Goal: Find specific page/section: Find specific page/section

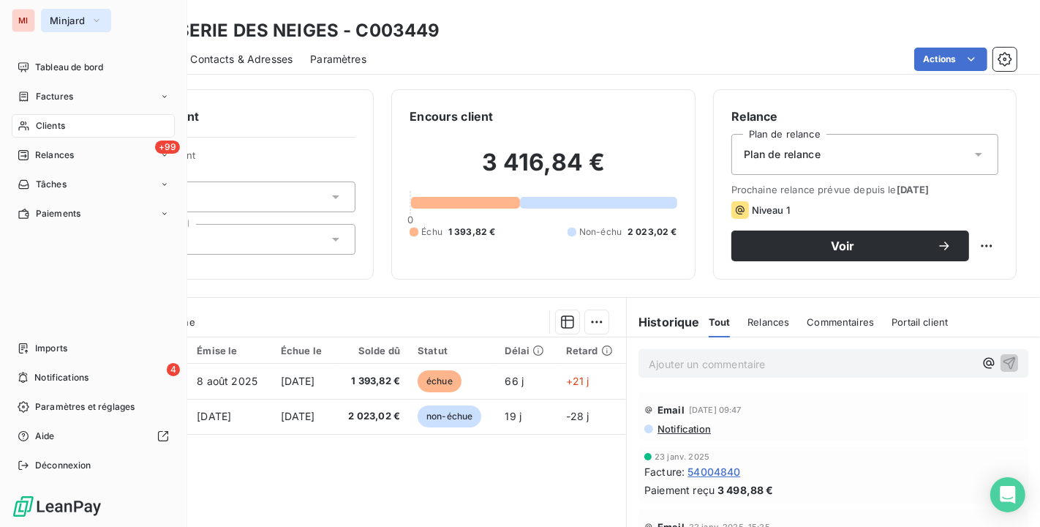
click at [54, 17] on button "Minjard" at bounding box center [76, 20] width 70 height 23
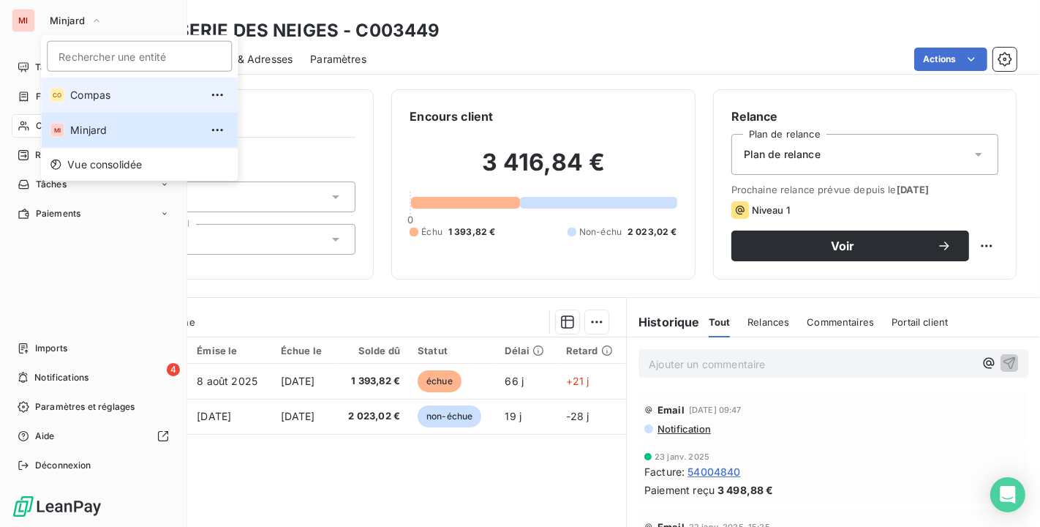
click at [80, 89] on span "Compas" at bounding box center [134, 95] width 129 height 15
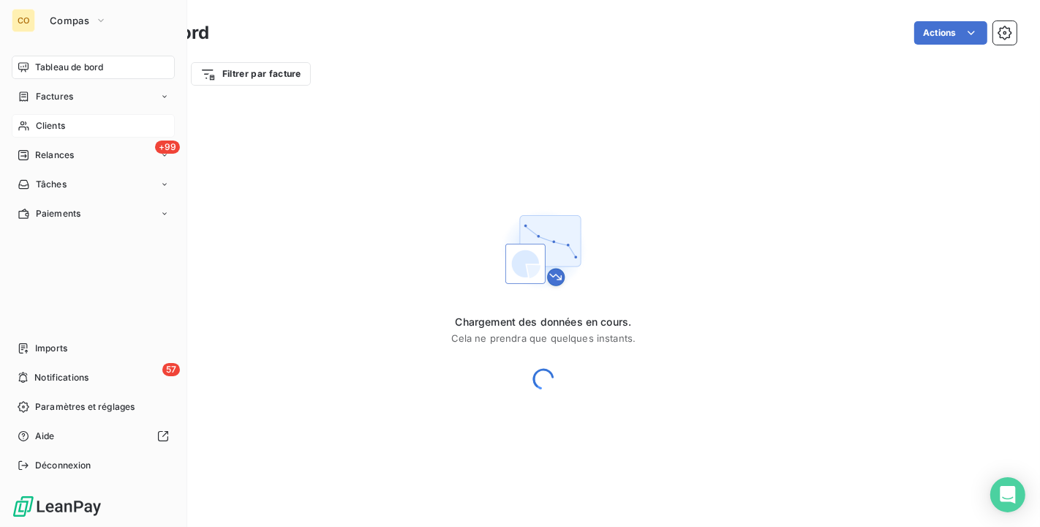
click at [59, 136] on div "Clients" at bounding box center [93, 125] width 163 height 23
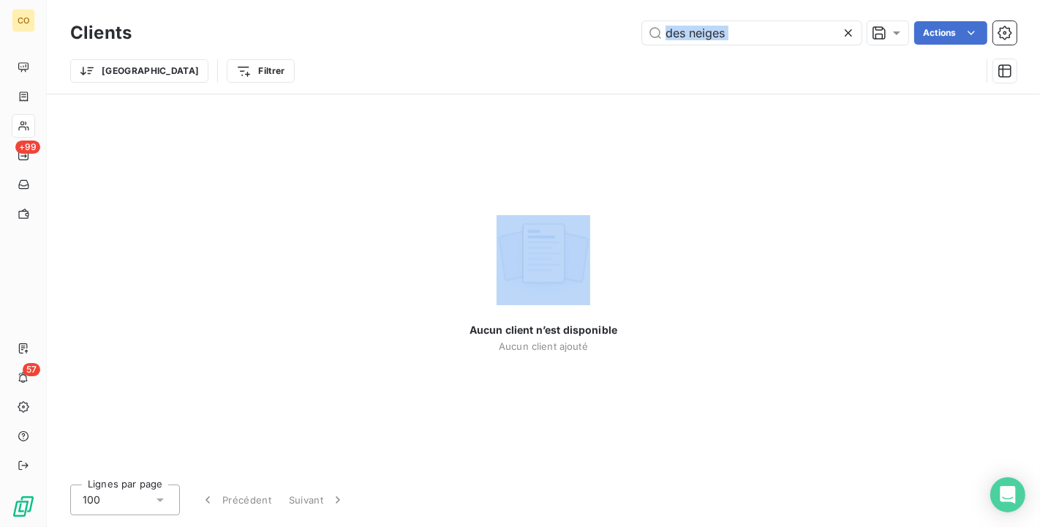
drag, startPoint x: 673, startPoint y: 39, endPoint x: 303, endPoint y: 8, distance: 370.6
click at [303, 8] on div "Clients des neiges Actions Trier Filtrer" at bounding box center [543, 47] width 993 height 94
click at [849, 49] on div "Trier Filtrer" at bounding box center [543, 70] width 946 height 45
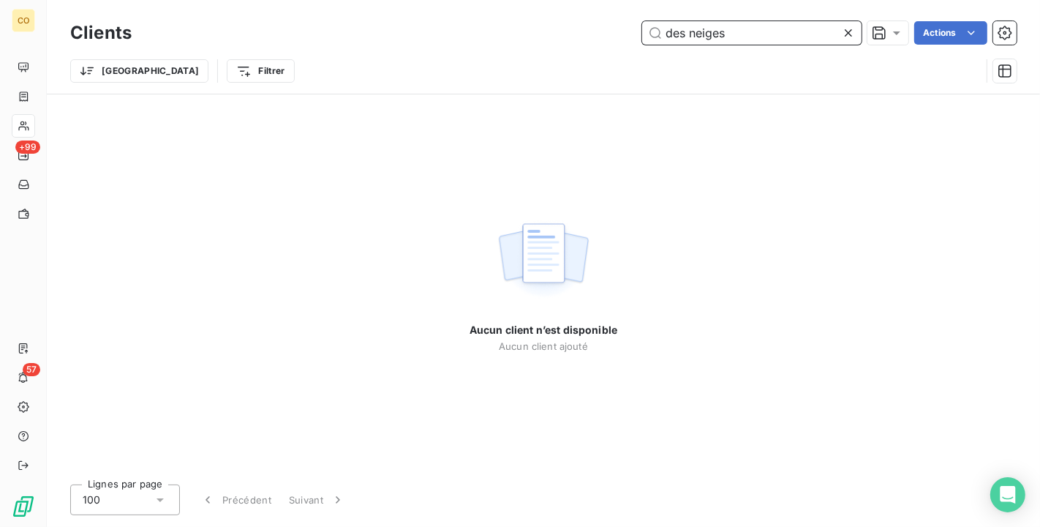
click at [766, 42] on input "des neiges" at bounding box center [751, 32] width 219 height 23
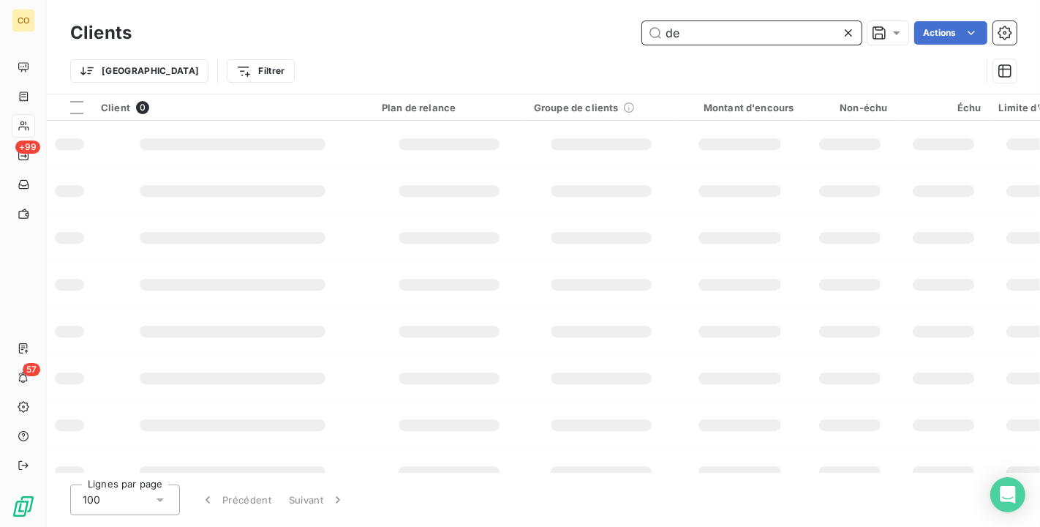
type input "d"
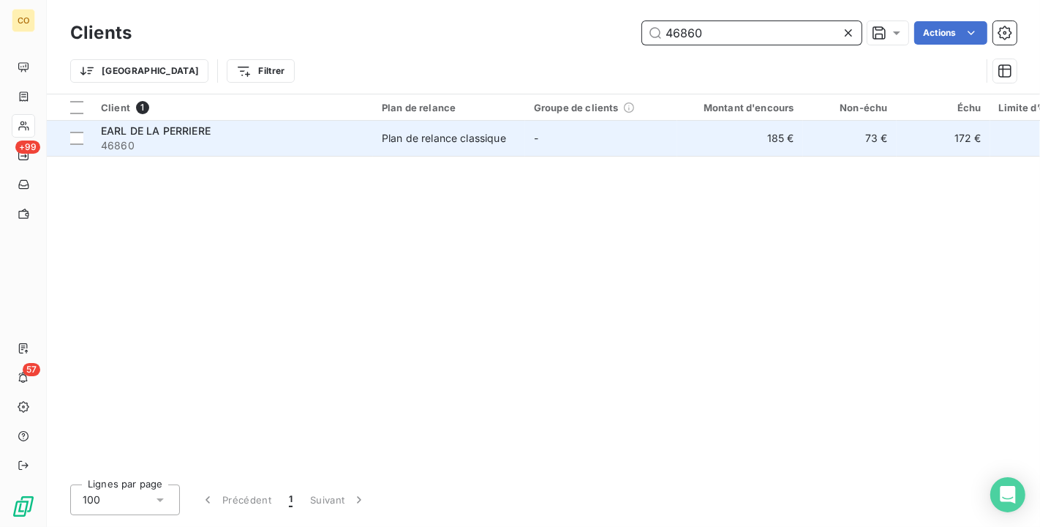
type input "46860"
click at [506, 142] on div "Plan de relance classique" at bounding box center [444, 138] width 124 height 15
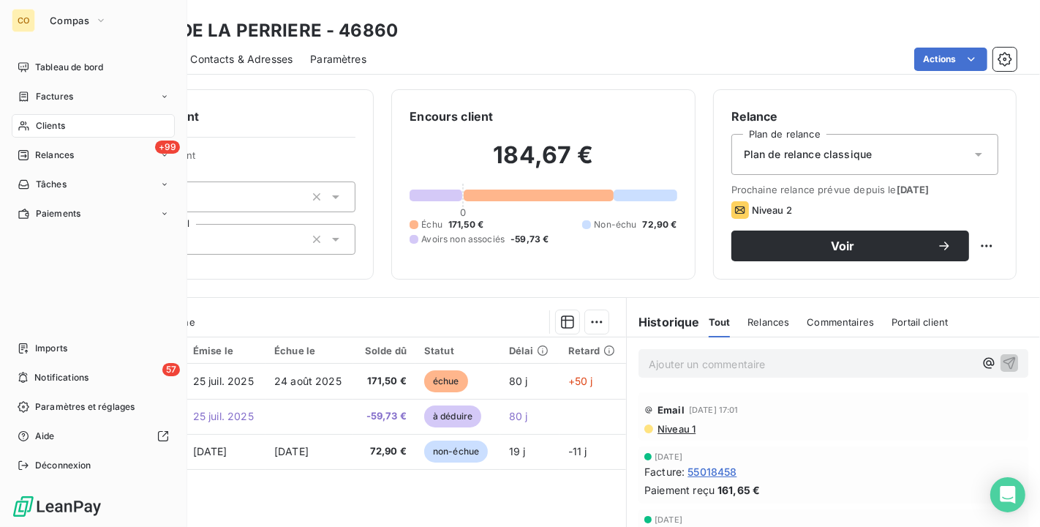
click at [36, 118] on div "Clients" at bounding box center [93, 125] width 163 height 23
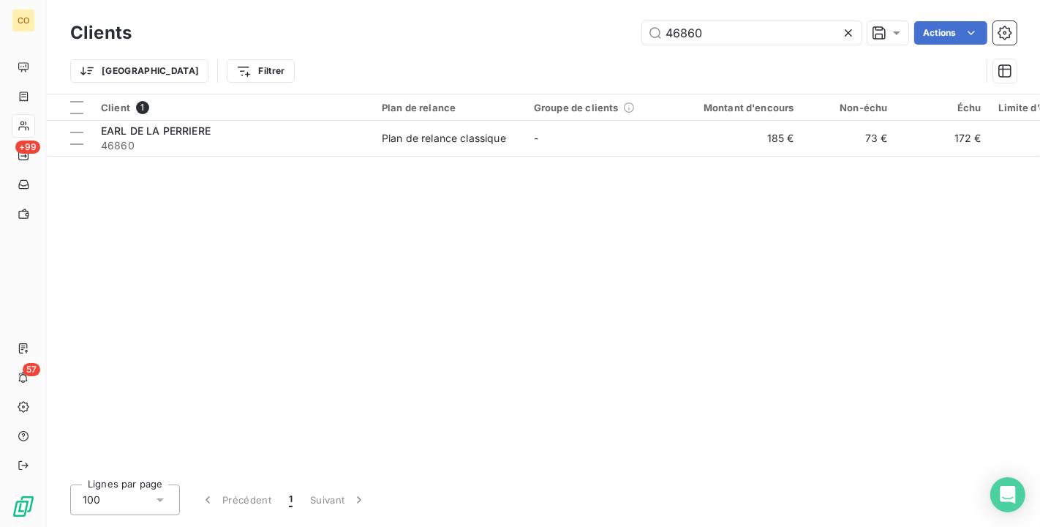
drag, startPoint x: 743, startPoint y: 44, endPoint x: 380, endPoint y: -26, distance: 369.4
click at [380, 0] on html "CO +99 57 Clients 46860 Actions Trier Filtrer Client 1 Plan de relance Groupe d…" at bounding box center [520, 263] width 1040 height 527
type input "203961"
click at [484, 159] on div "Client 1 Plan de relance Groupe de clients Montant d'encours Non-échu Échu Limi…" at bounding box center [543, 283] width 993 height 378
click at [474, 160] on div "Client 1 Plan de relance Groupe de clients Montant d'encours Non-échu Échu Limi…" at bounding box center [543, 283] width 993 height 378
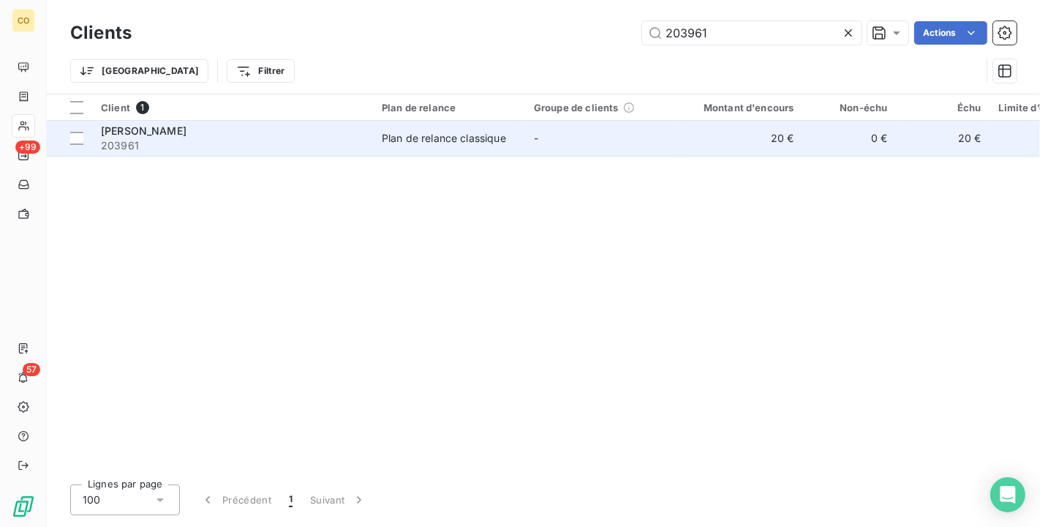
click at [227, 142] on span "203961" at bounding box center [232, 145] width 263 height 15
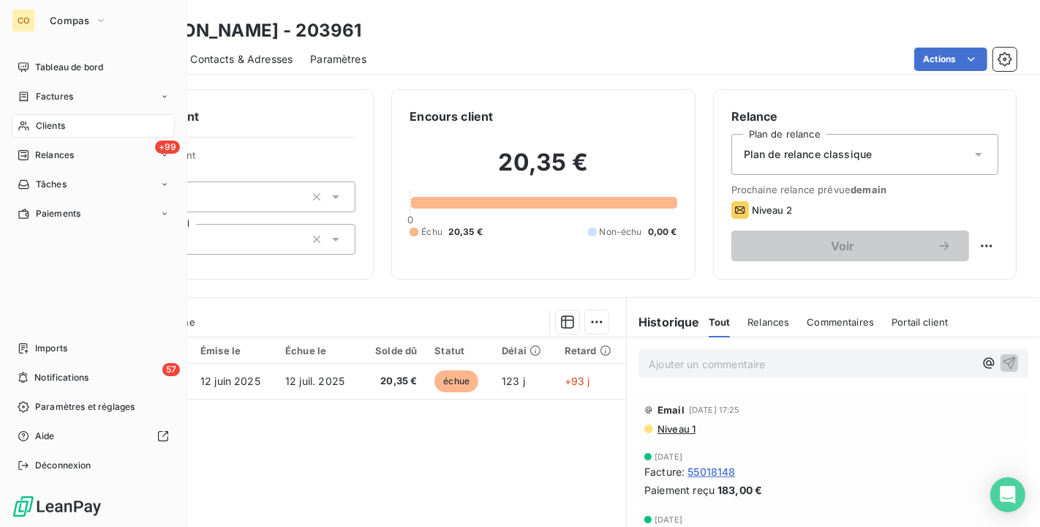
click at [50, 129] on span "Clients" at bounding box center [50, 125] width 29 height 13
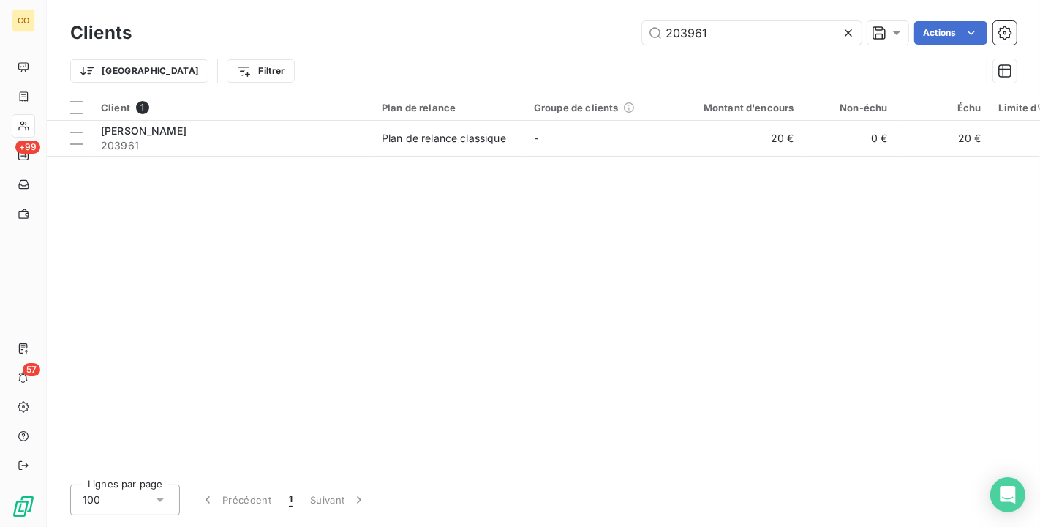
drag, startPoint x: 825, startPoint y: 45, endPoint x: 228, endPoint y: 39, distance: 596.8
click at [228, 39] on div "Clients 203961 Actions" at bounding box center [543, 33] width 946 height 31
click at [845, 50] on div "Trier Filtrer" at bounding box center [543, 70] width 946 height 45
click at [788, 45] on div "Clients 203961 Actions" at bounding box center [543, 33] width 946 height 31
click at [785, 45] on div "Clients 203961 Actions" at bounding box center [543, 33] width 946 height 31
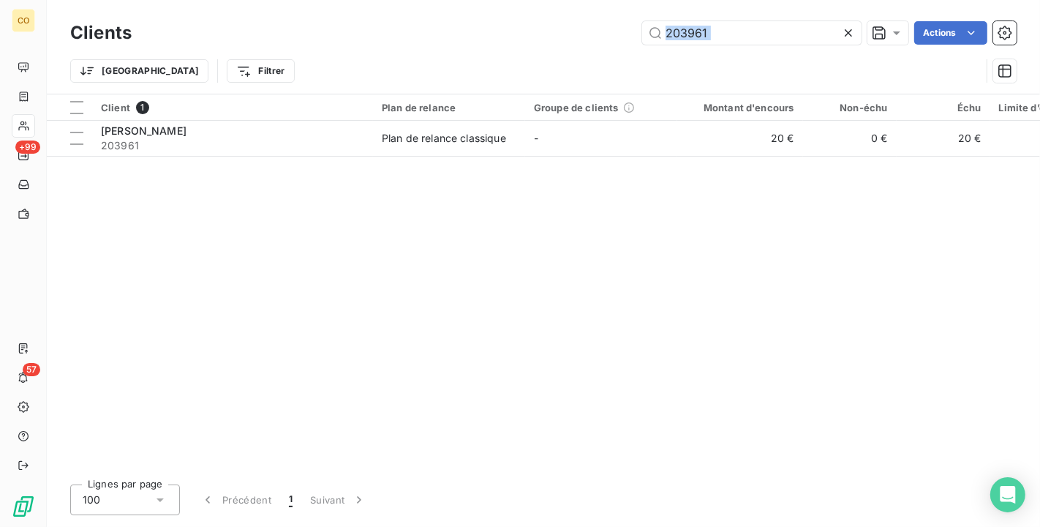
click at [785, 45] on div "Clients 203961 Actions" at bounding box center [543, 33] width 946 height 31
copy div "Actions Trier Filtrer"
click at [778, 42] on input "203961" at bounding box center [751, 32] width 219 height 23
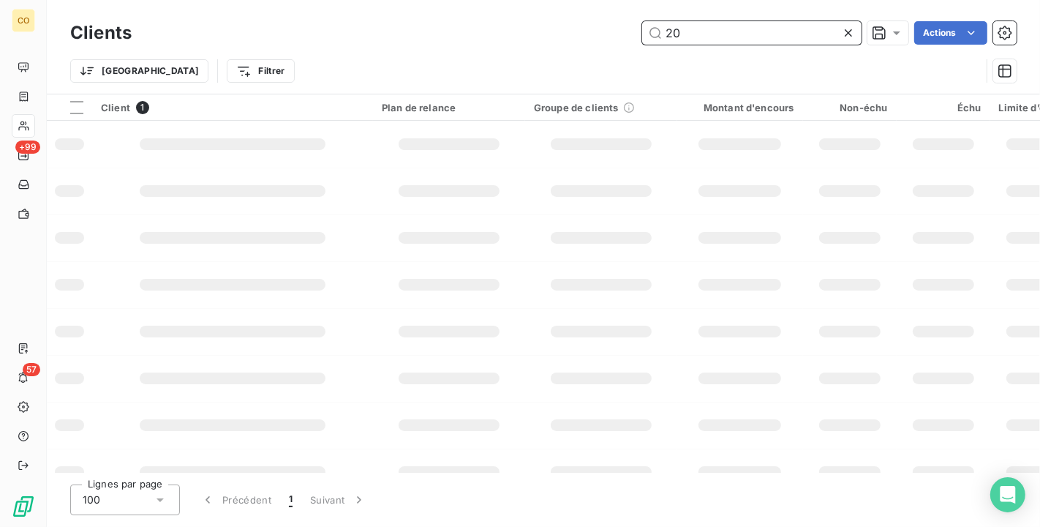
type input "2"
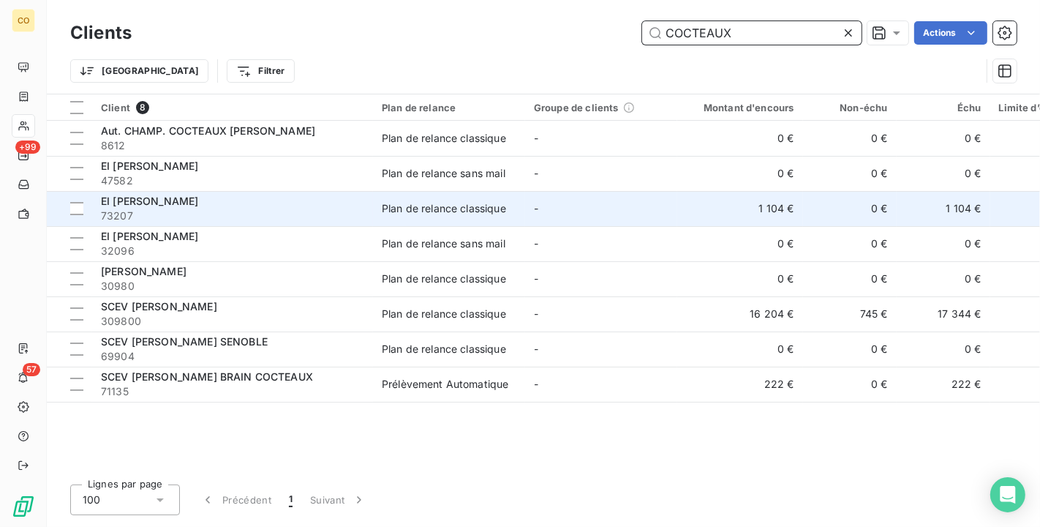
type input "COCTEAUX"
click at [853, 210] on td "0 €" at bounding box center [850, 208] width 94 height 35
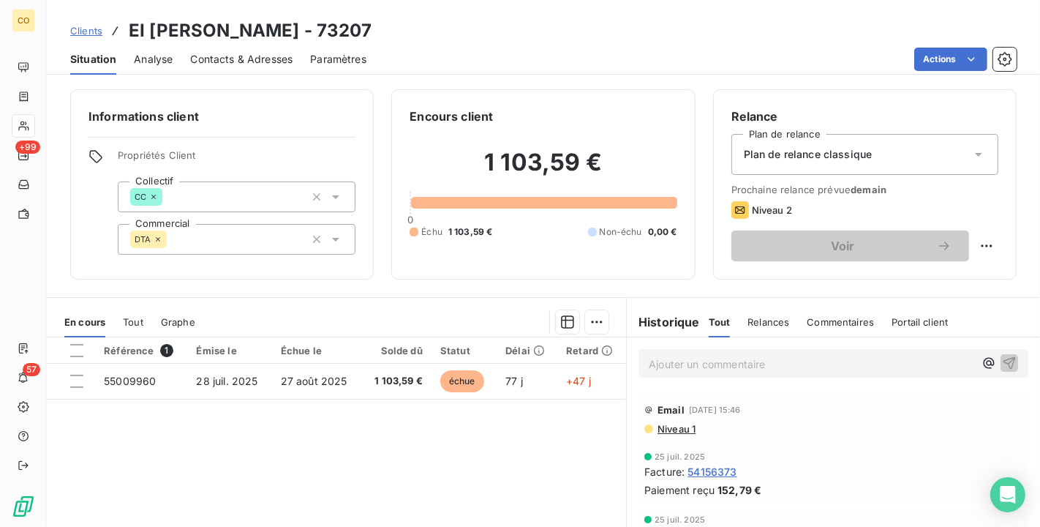
click at [670, 1] on div "Clients EI [PERSON_NAME] - 73207 Situation Analyse Contacts & Adresses Paramètr…" at bounding box center [543, 37] width 993 height 75
